Goal: Task Accomplishment & Management: Manage account settings

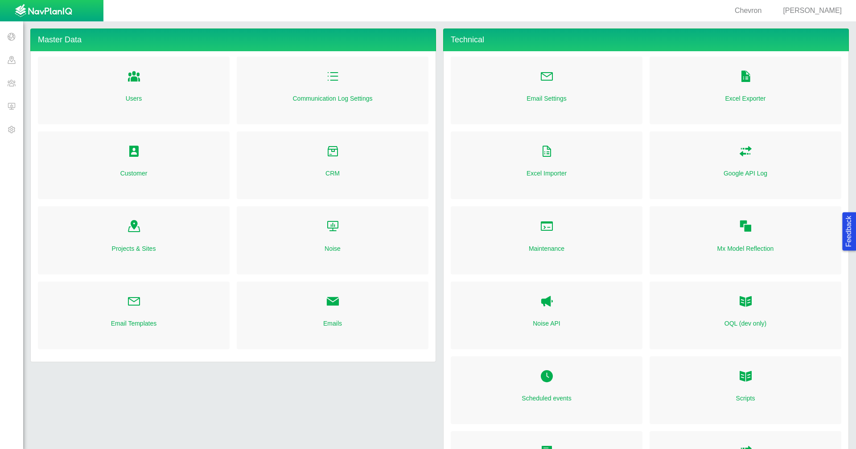
click at [7, 41] on span at bounding box center [11, 36] width 23 height 23
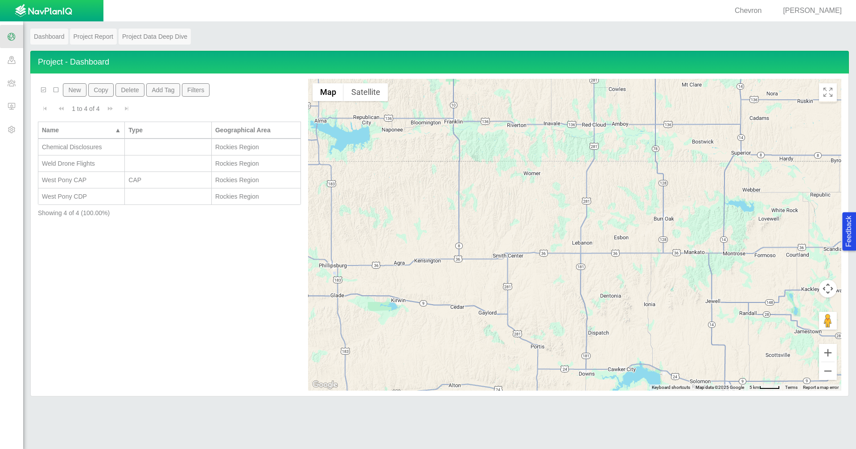
click at [6, 57] on span at bounding box center [11, 59] width 23 height 23
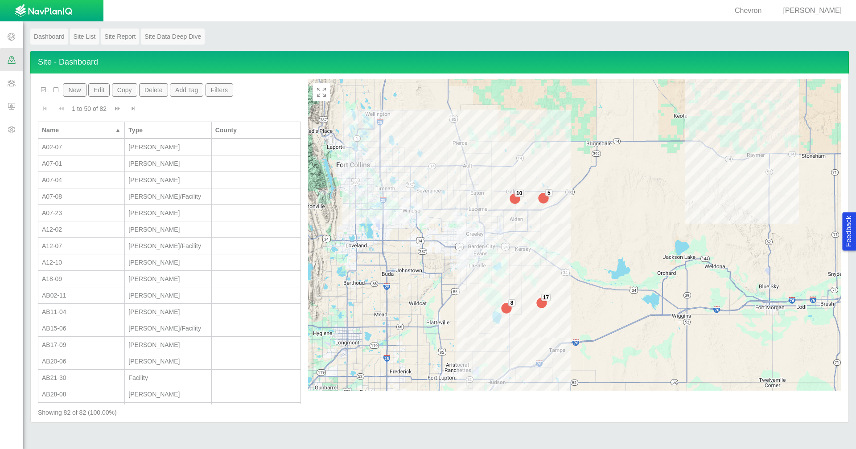
click at [218, 94] on button "Filters" at bounding box center [219, 89] width 28 height 13
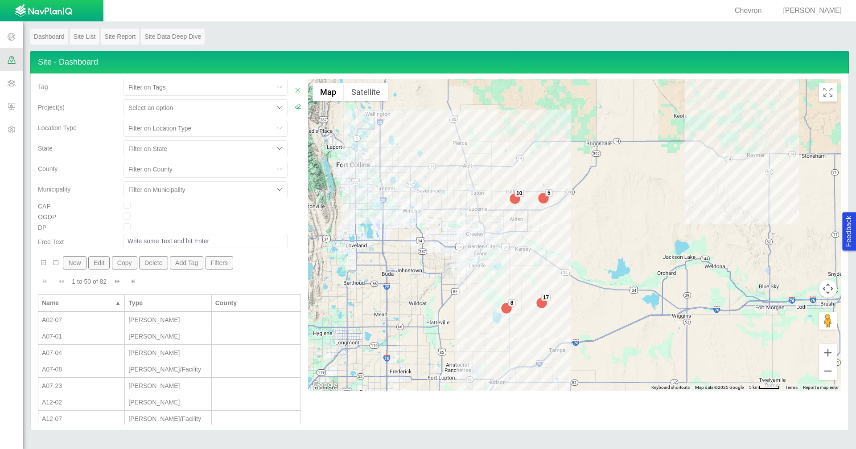
click at [190, 109] on div at bounding box center [198, 108] width 141 height 11
click at [188, 131] on div "Chemical Disclosures" at bounding box center [205, 130] width 164 height 16
checkbox input "true"
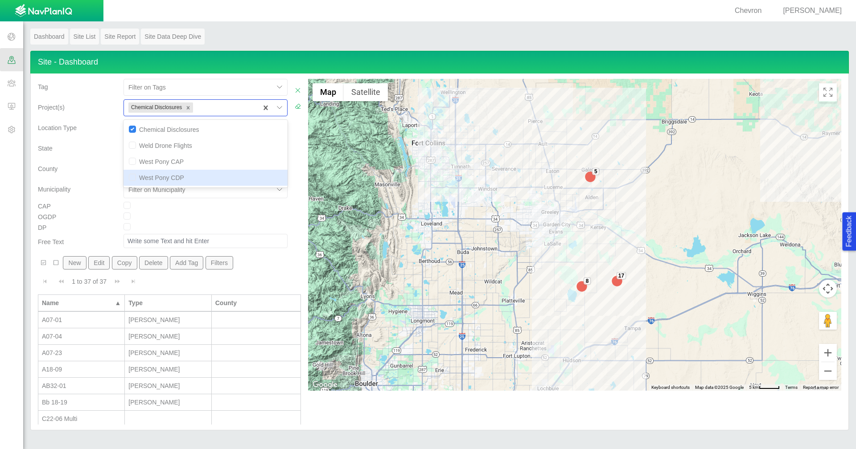
click at [82, 205] on div "CAP" at bounding box center [77, 207] width 86 height 11
click at [88, 321] on div "A07-01" at bounding box center [81, 320] width 79 height 9
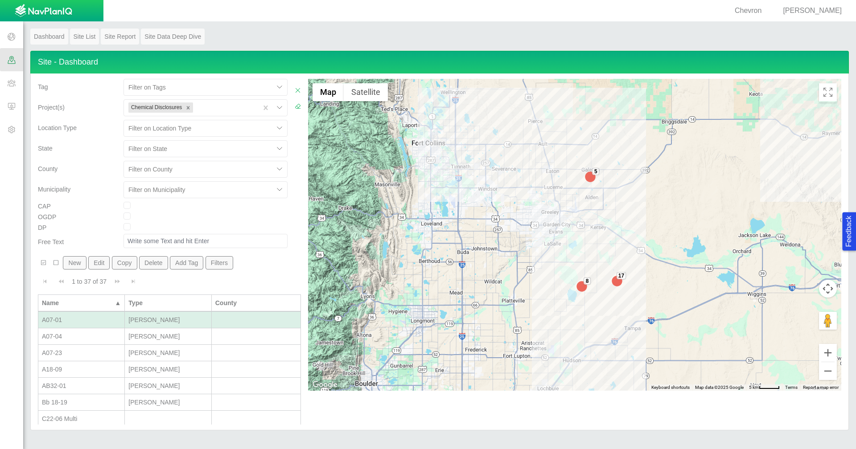
click at [88, 321] on div "A07-01" at bounding box center [81, 320] width 79 height 9
type input "A07-01"
type input "483510"
type input "[PERSON_NAME]"
select select "56013520365497496"
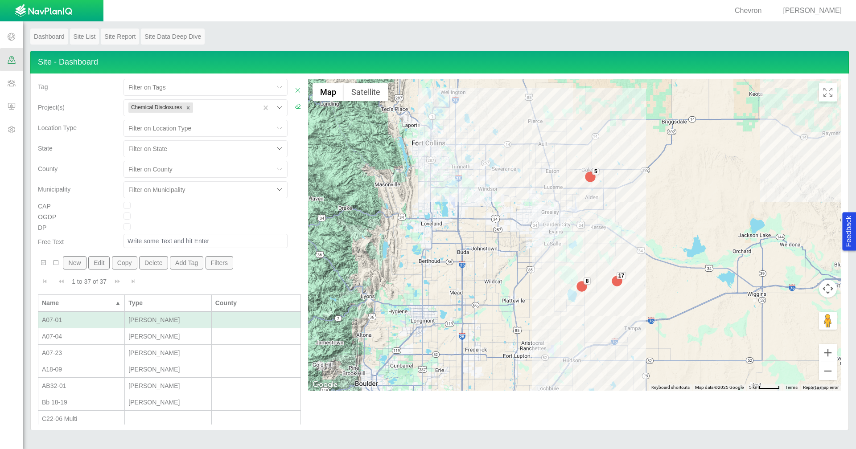
select select "56013520365499962"
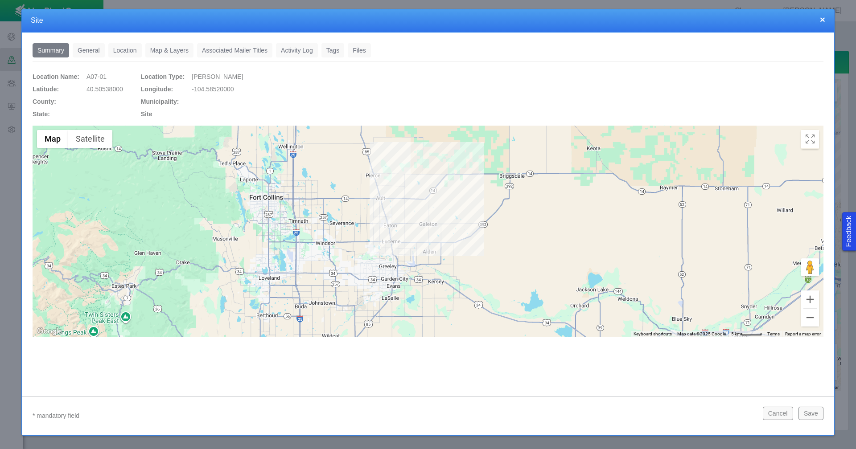
click at [76, 53] on link "General" at bounding box center [89, 50] width 32 height 14
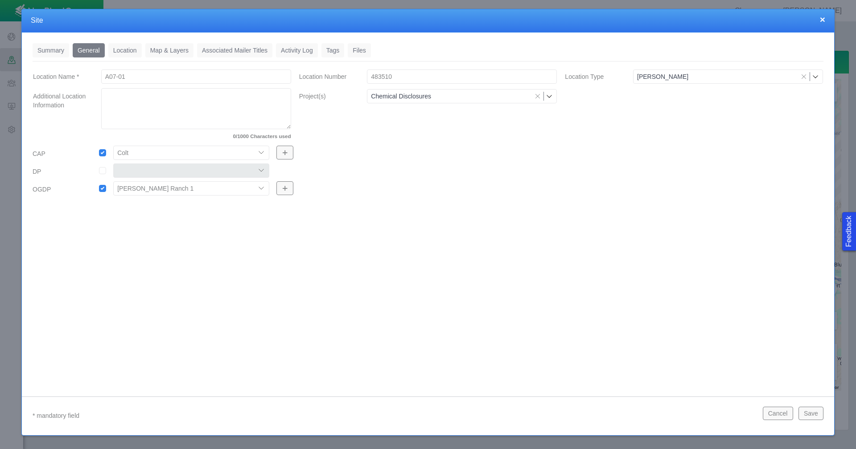
click at [126, 47] on link "Location" at bounding box center [124, 50] width 33 height 14
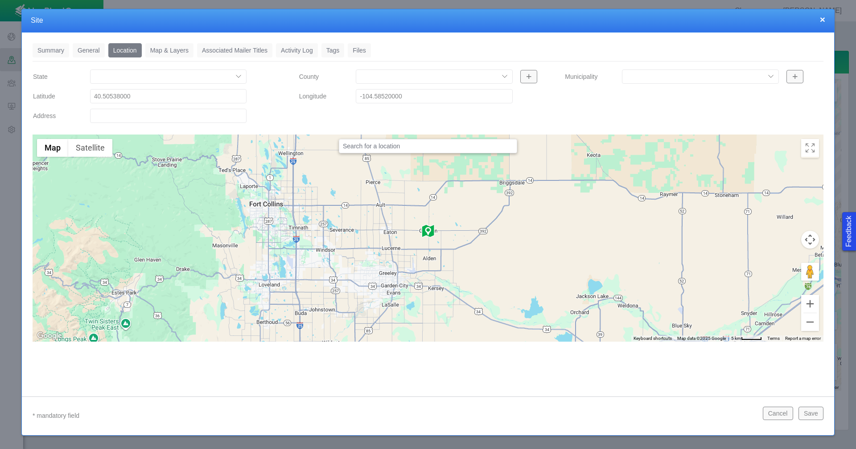
click at [336, 50] on link "Tags" at bounding box center [332, 50] width 23 height 14
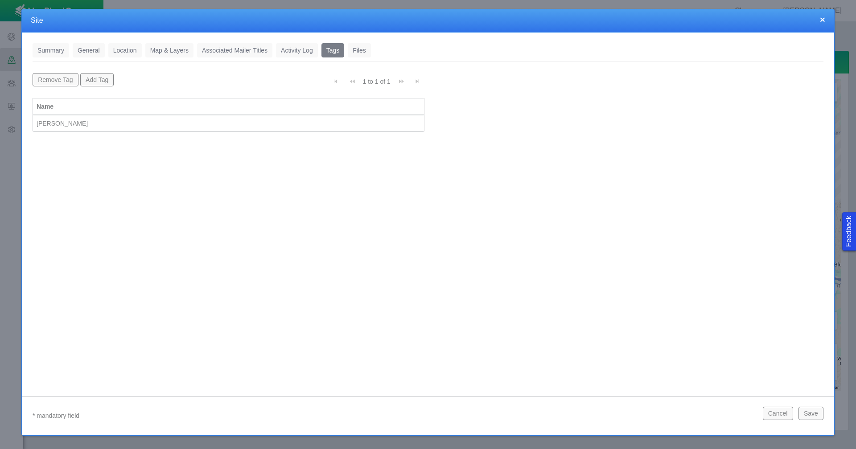
click at [823, 20] on button "×" at bounding box center [822, 19] width 5 height 9
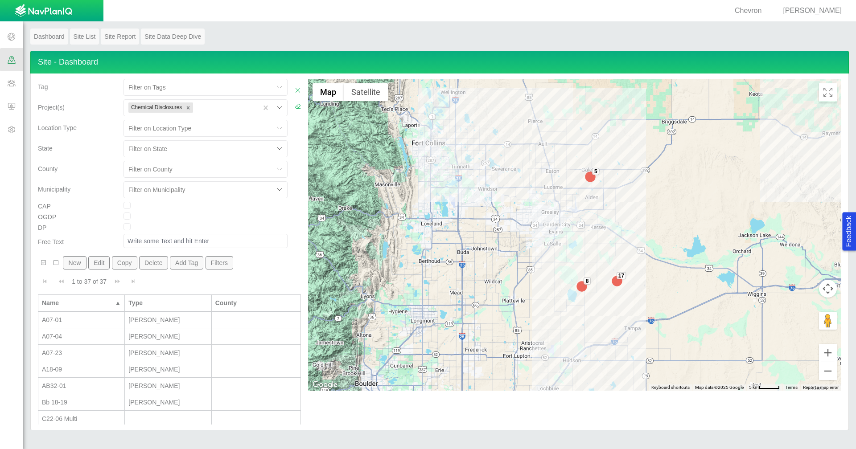
click at [12, 83] on span at bounding box center [11, 82] width 23 height 23
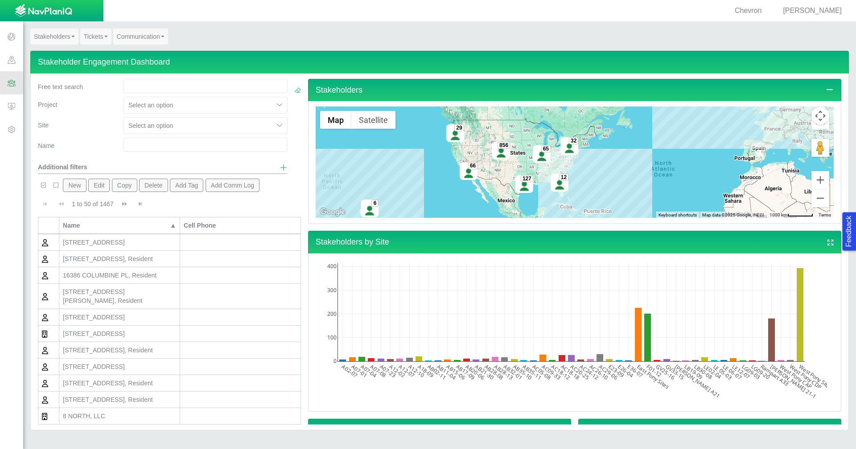
click at [825, 12] on span "[PERSON_NAME]" at bounding box center [812, 11] width 59 height 8
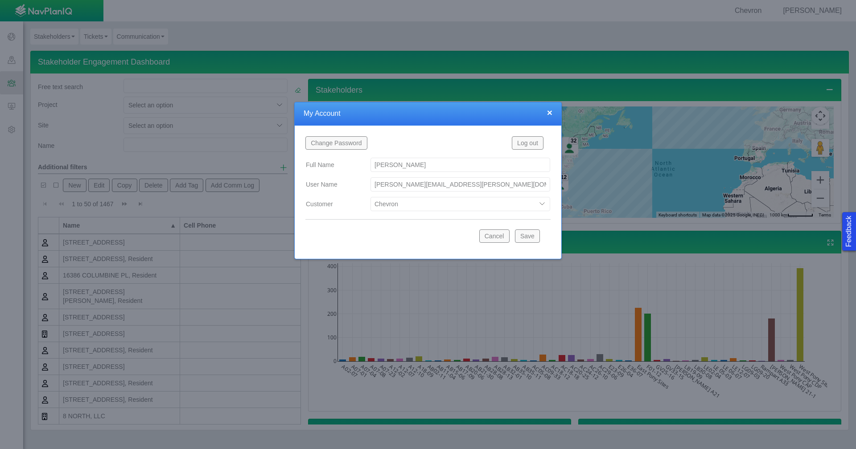
click at [539, 203] on select "Bison Blue Green Solutions Chevron Civitas Koloma Oxy PDC/Chevron Prairie OC Re…" at bounding box center [460, 204] width 180 height 14
click at [370, 197] on select "Bison Blue Green Solutions Chevron Civitas Koloma Oxy PDC/Chevron Prairie OC Re…" at bounding box center [460, 204] width 180 height 14
select select "42784196460033009"
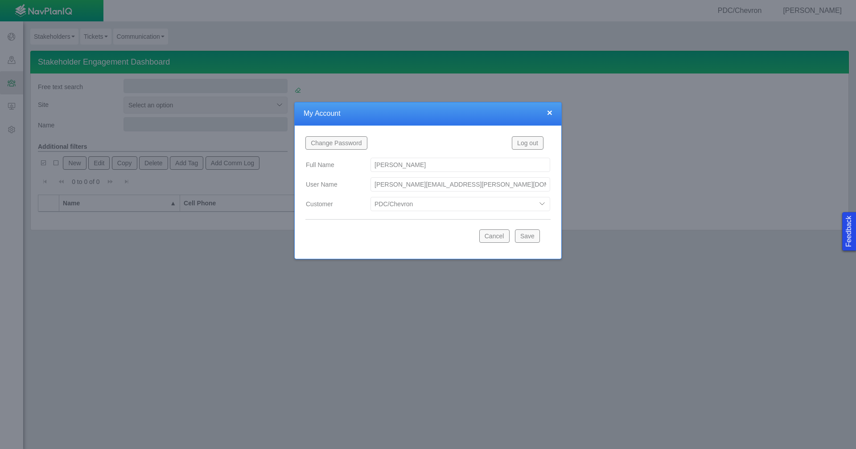
click at [522, 240] on button "Save" at bounding box center [527, 236] width 25 height 13
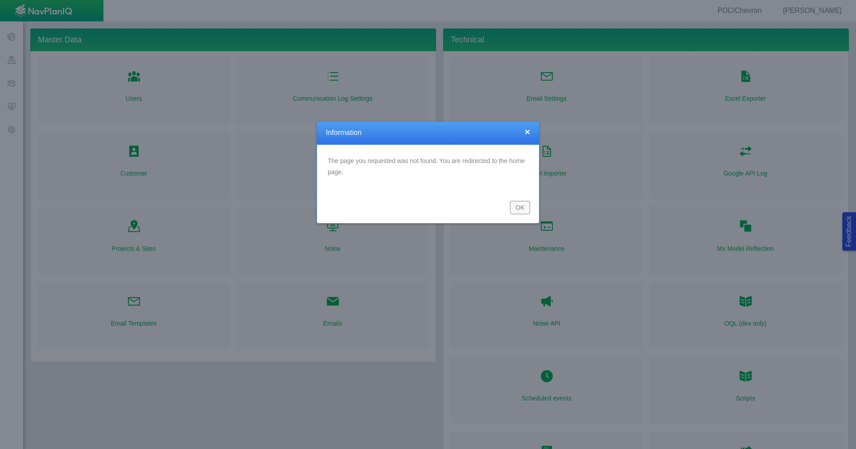
click at [523, 211] on button "OK" at bounding box center [520, 207] width 20 height 13
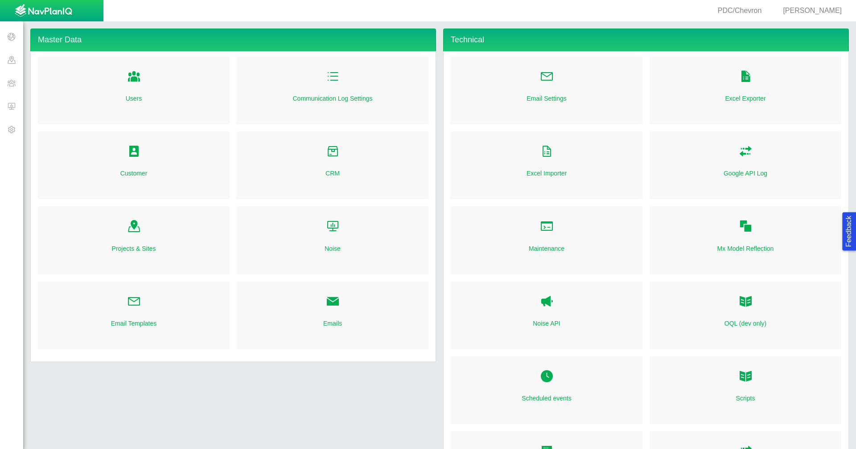
click at [16, 86] on span at bounding box center [11, 82] width 23 height 23
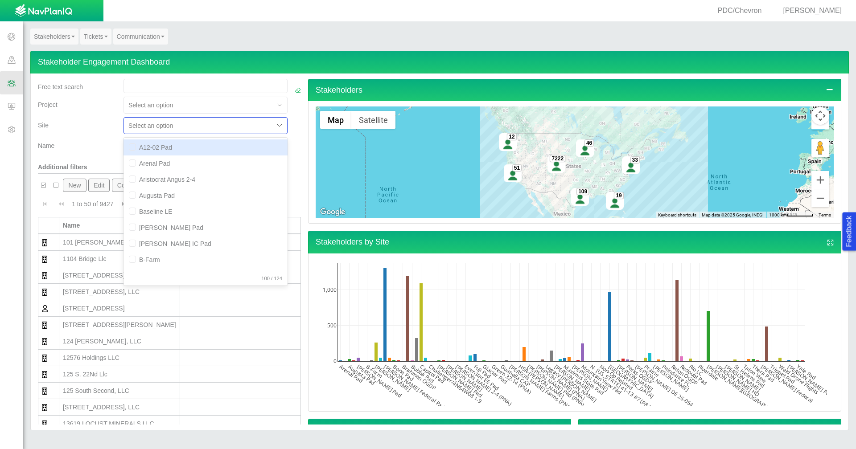
click at [196, 129] on div at bounding box center [198, 125] width 141 height 11
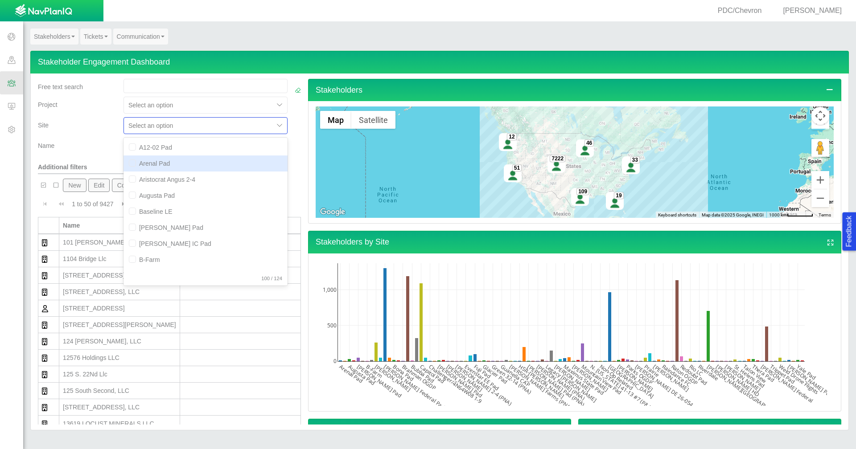
click at [182, 164] on div "Arenal Pad" at bounding box center [205, 164] width 164 height 16
checkbox input "true"
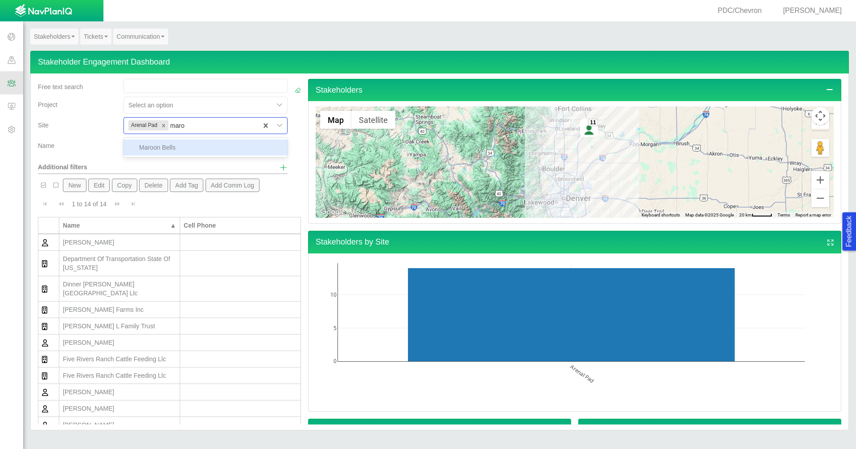
type input "maroo"
click at [180, 152] on div "Maroon Bells" at bounding box center [205, 148] width 164 height 16
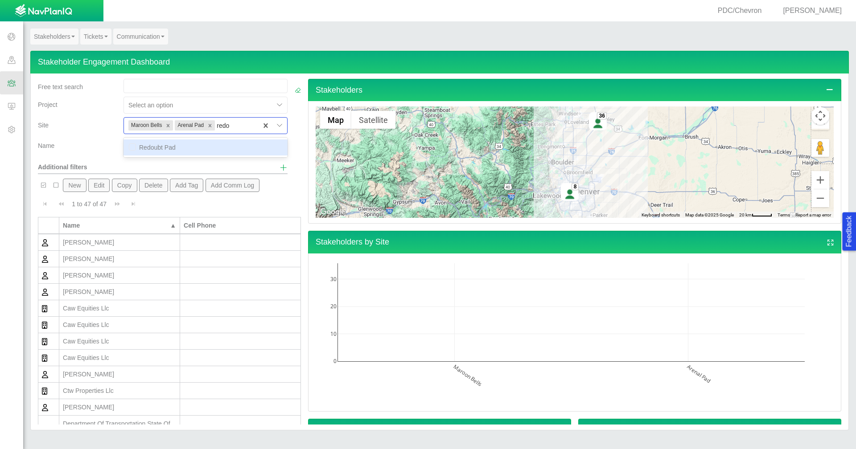
type input "redou"
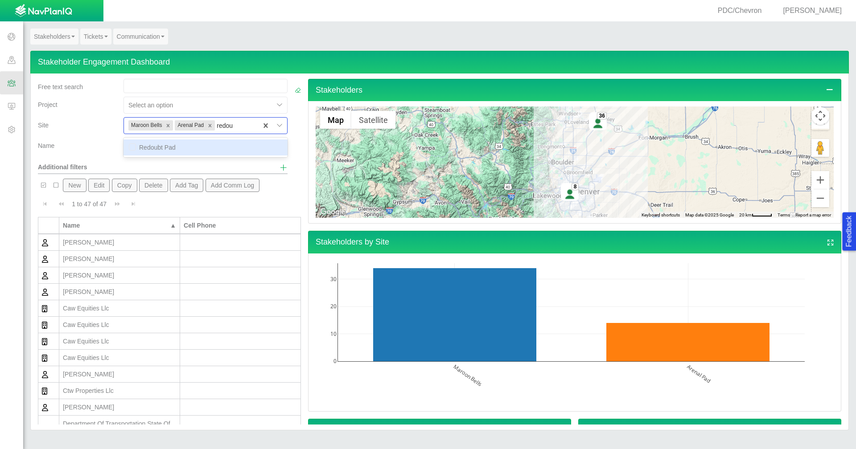
click at [171, 146] on div "Redoubt Pad" at bounding box center [205, 148] width 164 height 16
checkbox input "false"
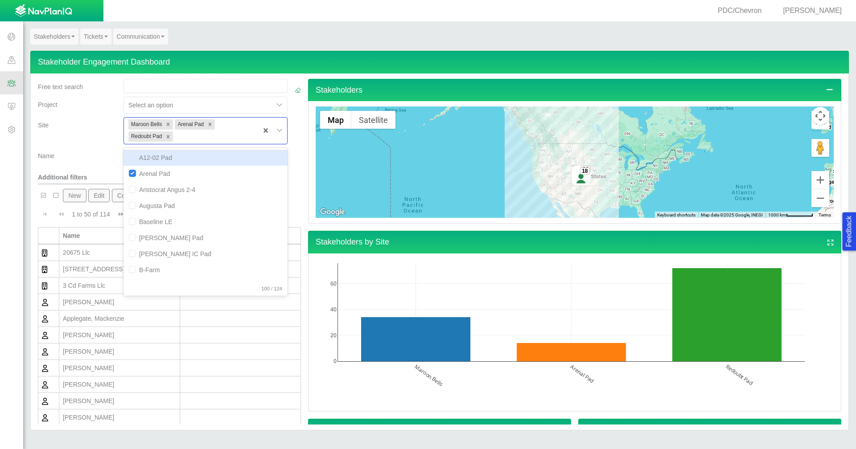
click at [95, 163] on div "Name" at bounding box center [77, 157] width 86 height 18
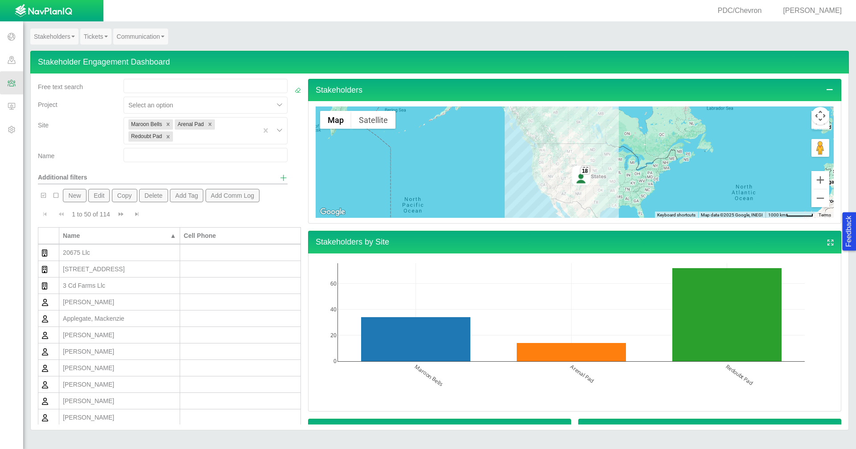
click at [279, 176] on span "Show additional filters" at bounding box center [283, 178] width 8 height 8
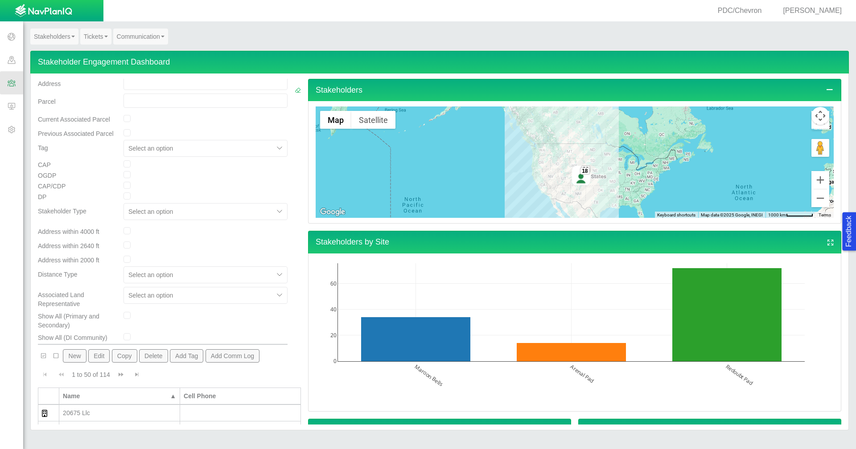
scroll to position [178, 0]
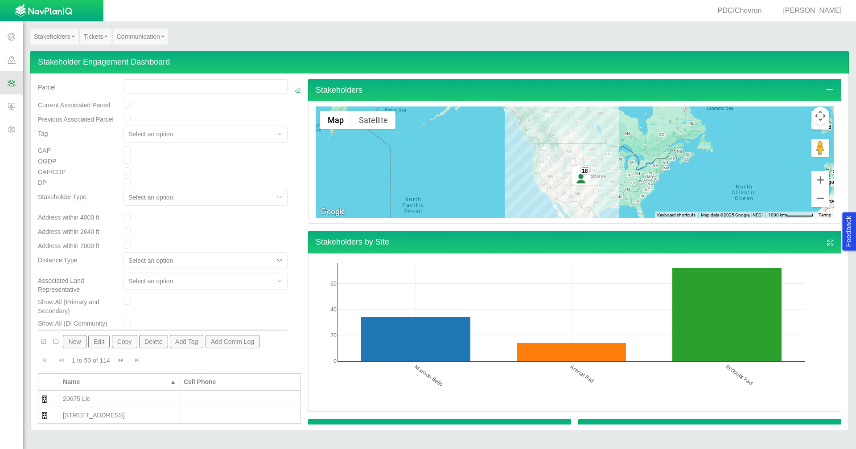
click at [123, 324] on input "checkbox" at bounding box center [126, 322] width 7 height 7
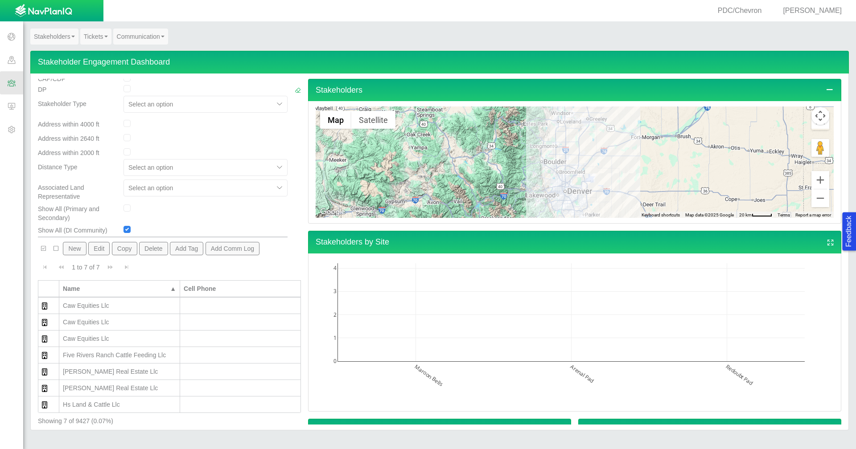
scroll to position [272, 0]
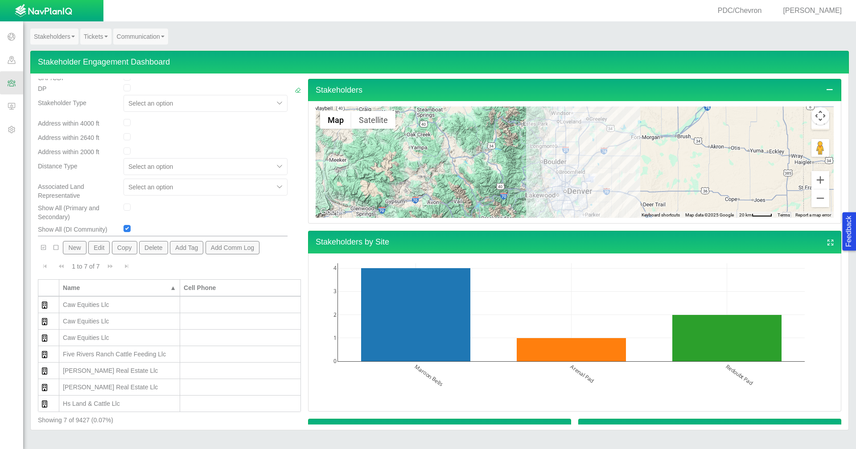
click at [125, 231] on input "checkbox" at bounding box center [126, 228] width 7 height 7
checkbox input "false"
